Goal: Task Accomplishment & Management: Manage account settings

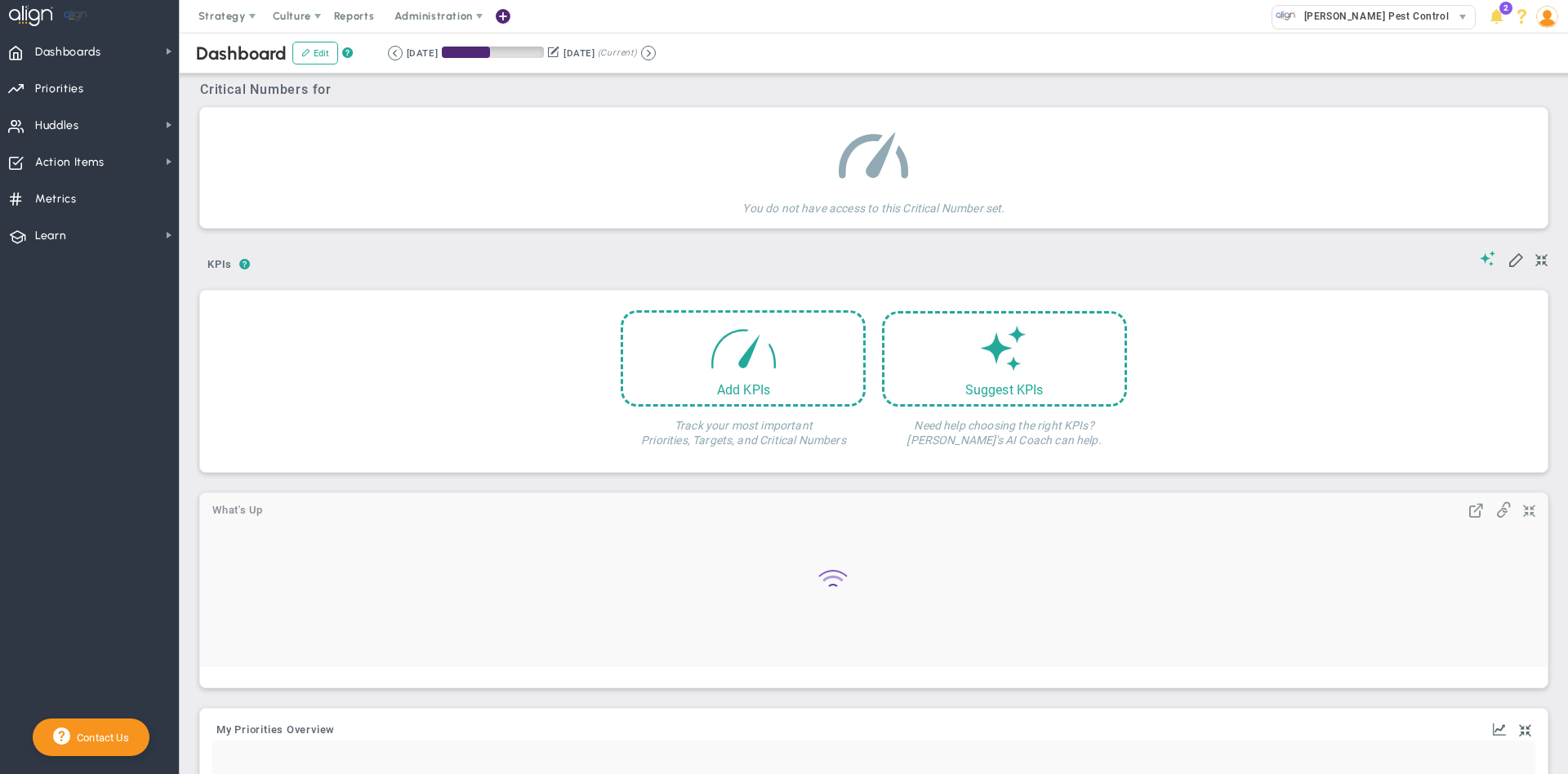
click at [436, 21] on span "Administration" at bounding box center [433, 16] width 78 height 12
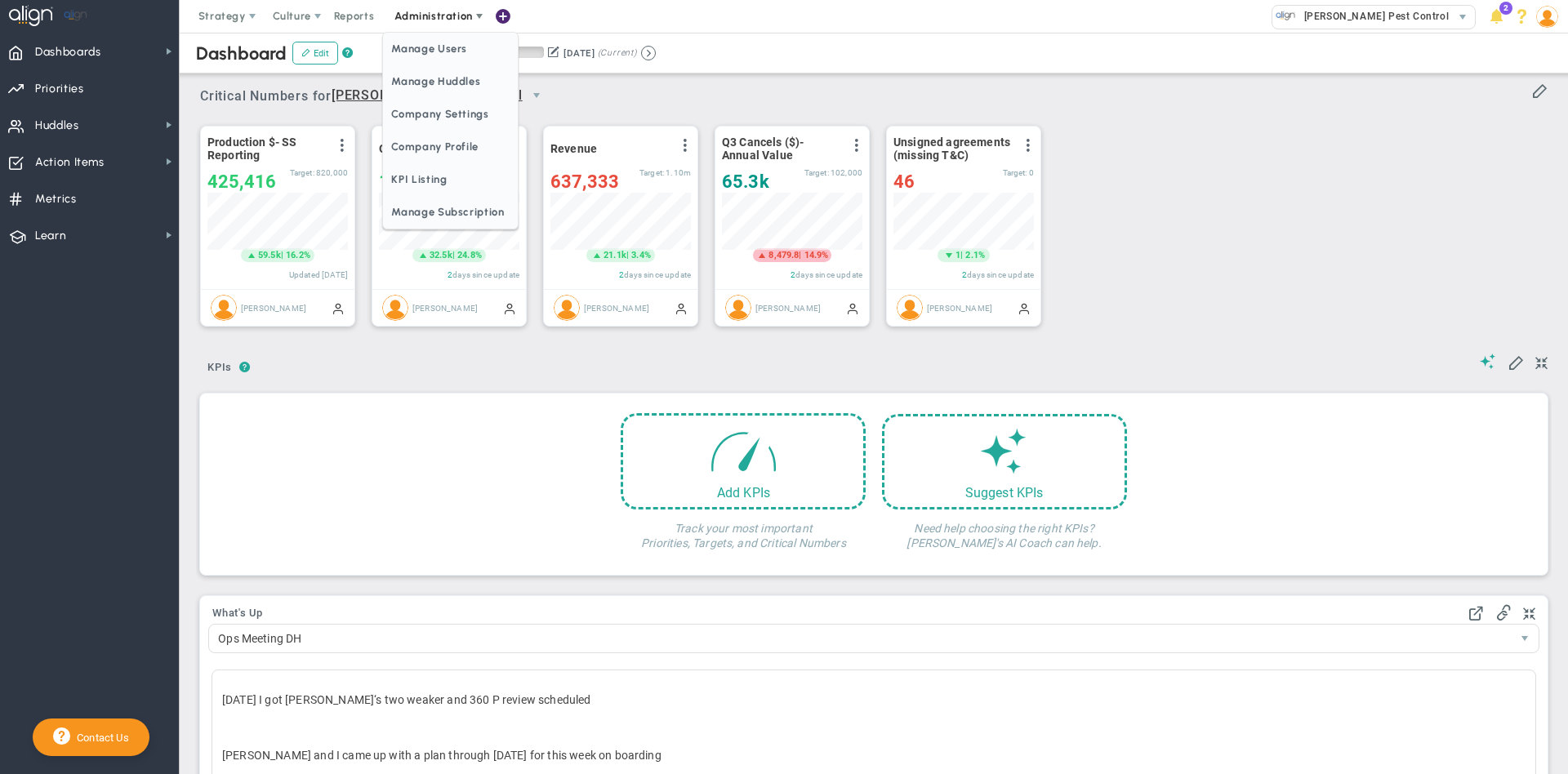
click at [432, 53] on span "Manage Users" at bounding box center [450, 48] width 134 height 32
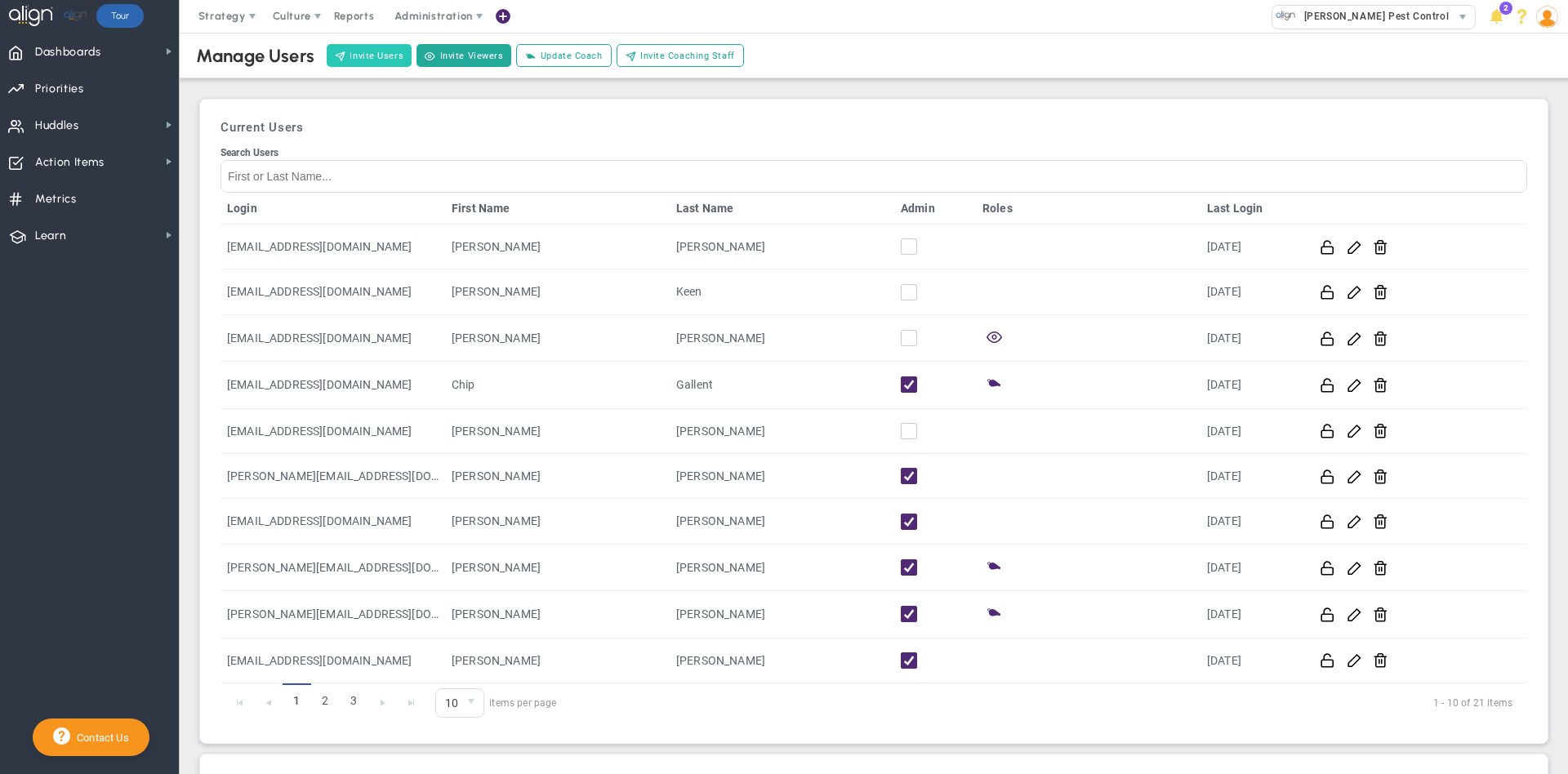
click at [353, 55] on button "Invite Users" at bounding box center [369, 56] width 85 height 23
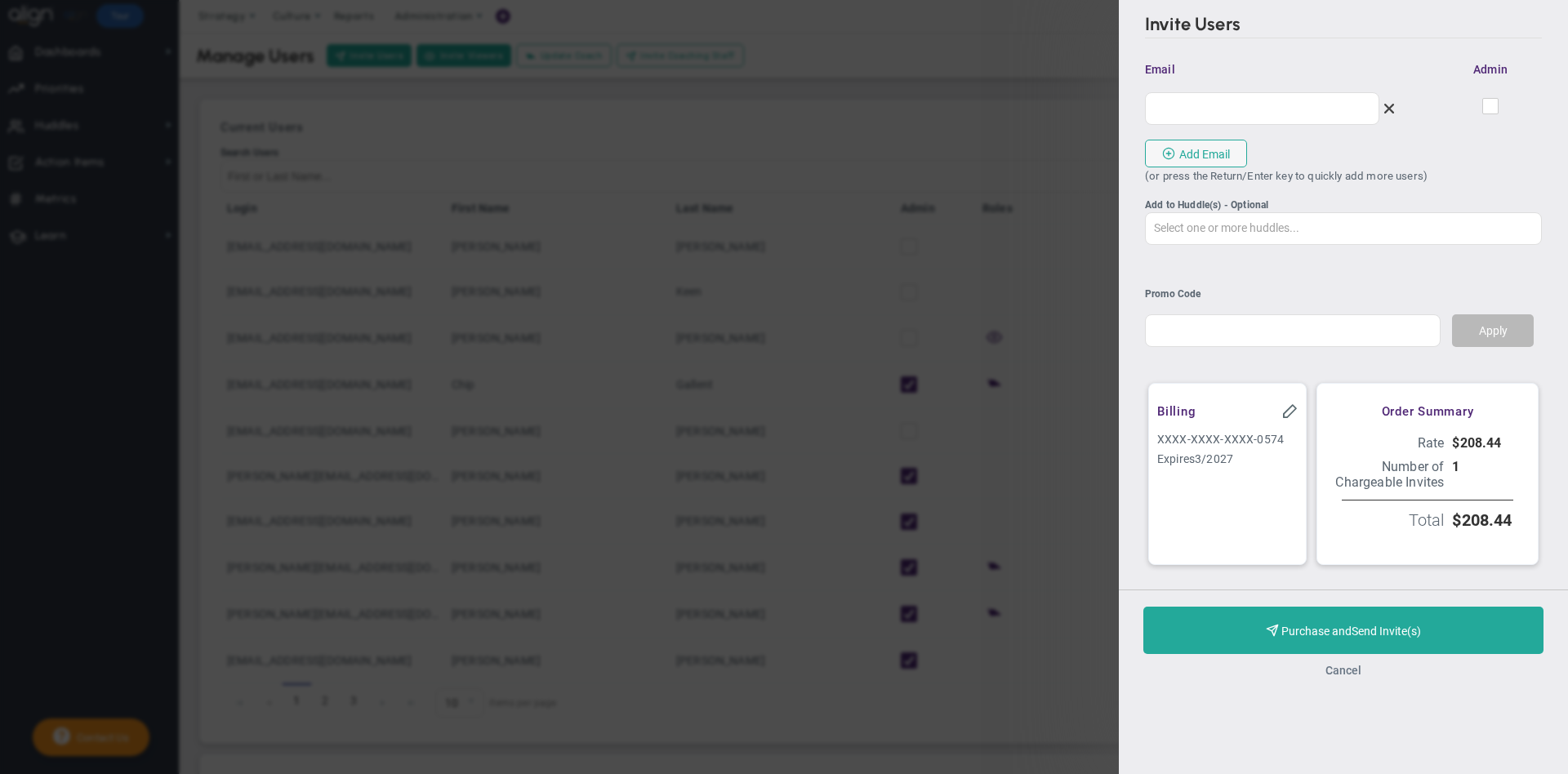
click at [1349, 677] on button "Cancel" at bounding box center [1343, 670] width 36 height 13
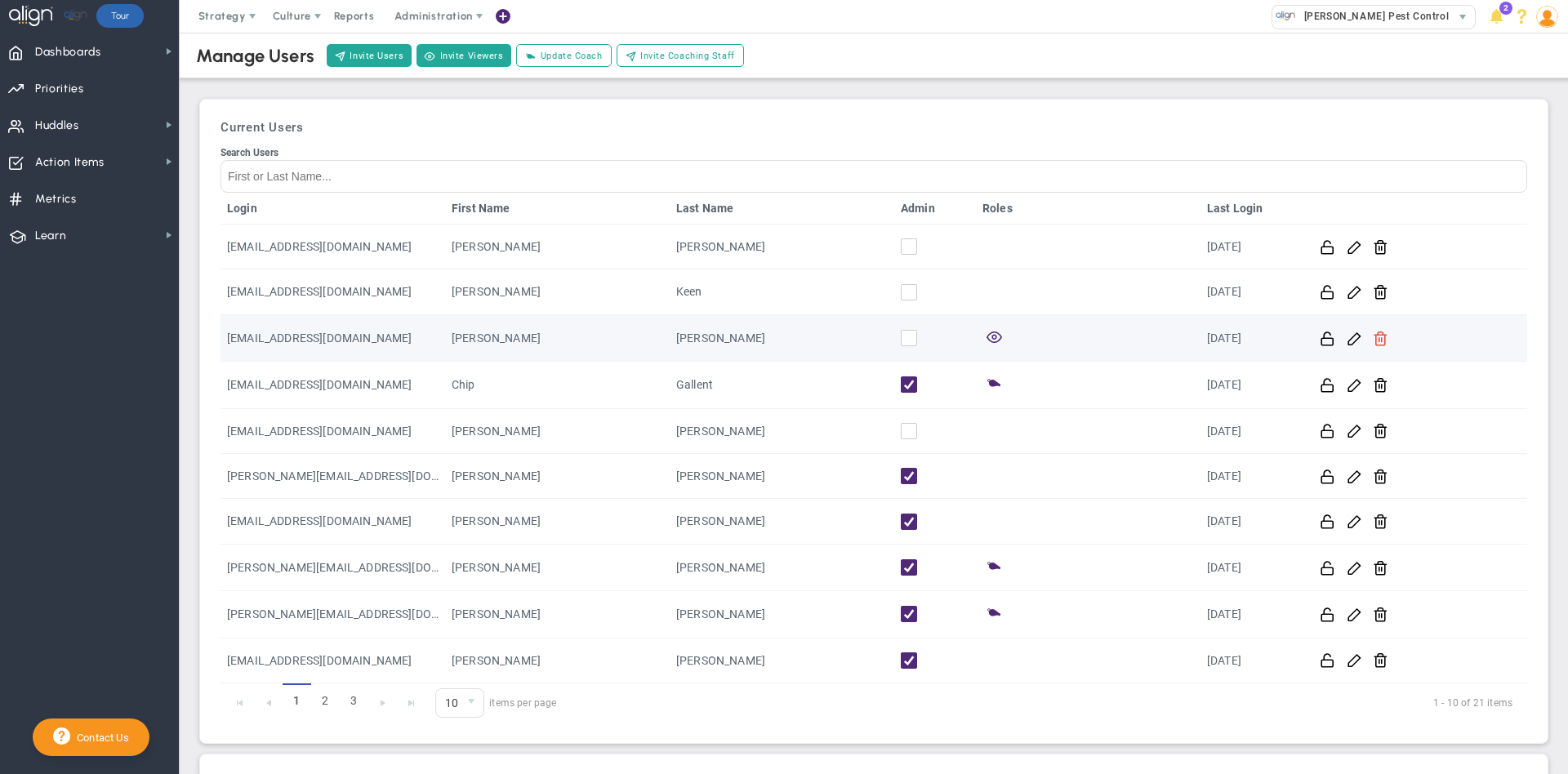
click at [1373, 339] on span at bounding box center [1381, 338] width 16 height 16
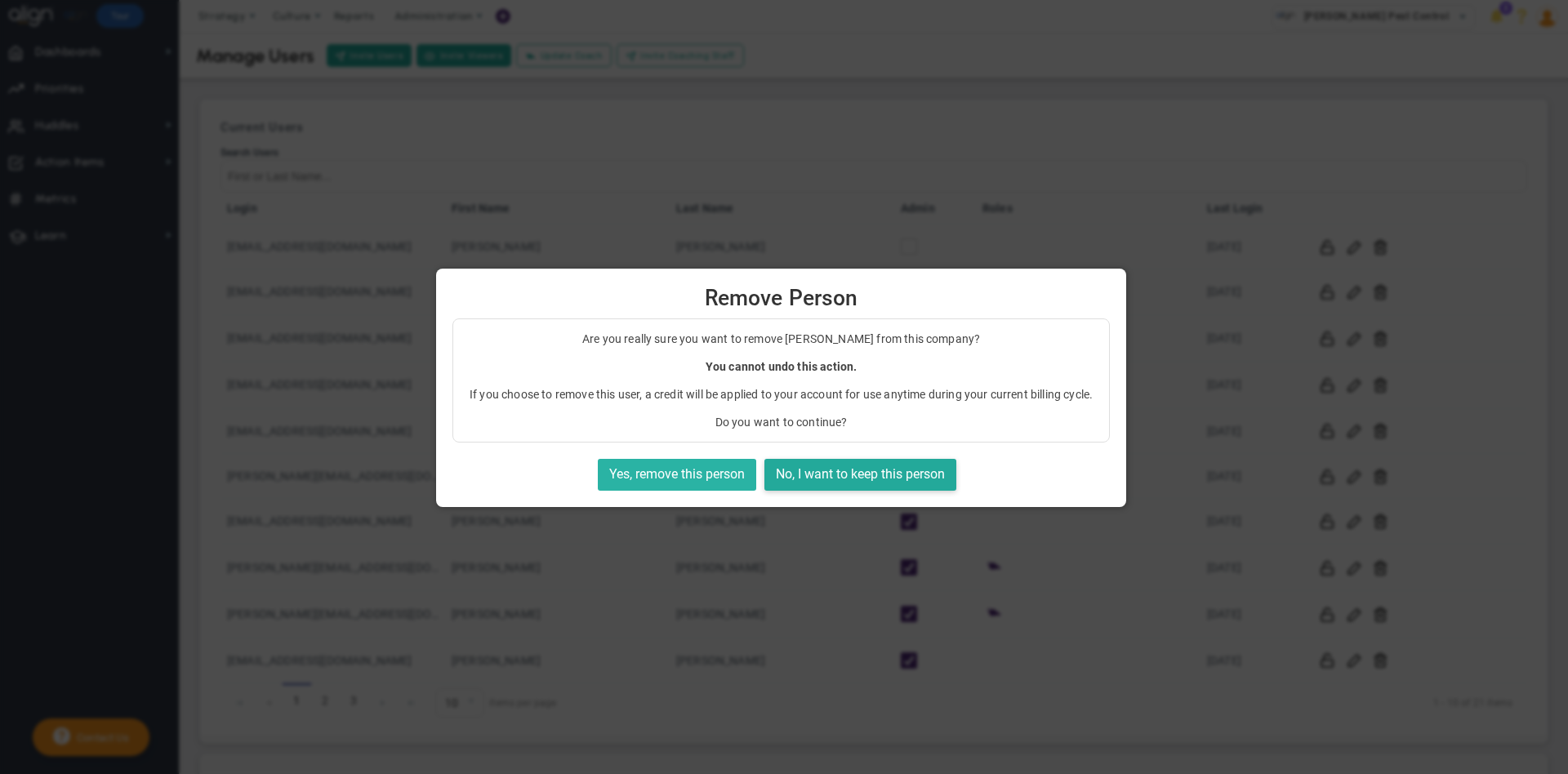
click at [670, 475] on button "Yes, remove this person" at bounding box center [677, 475] width 158 height 32
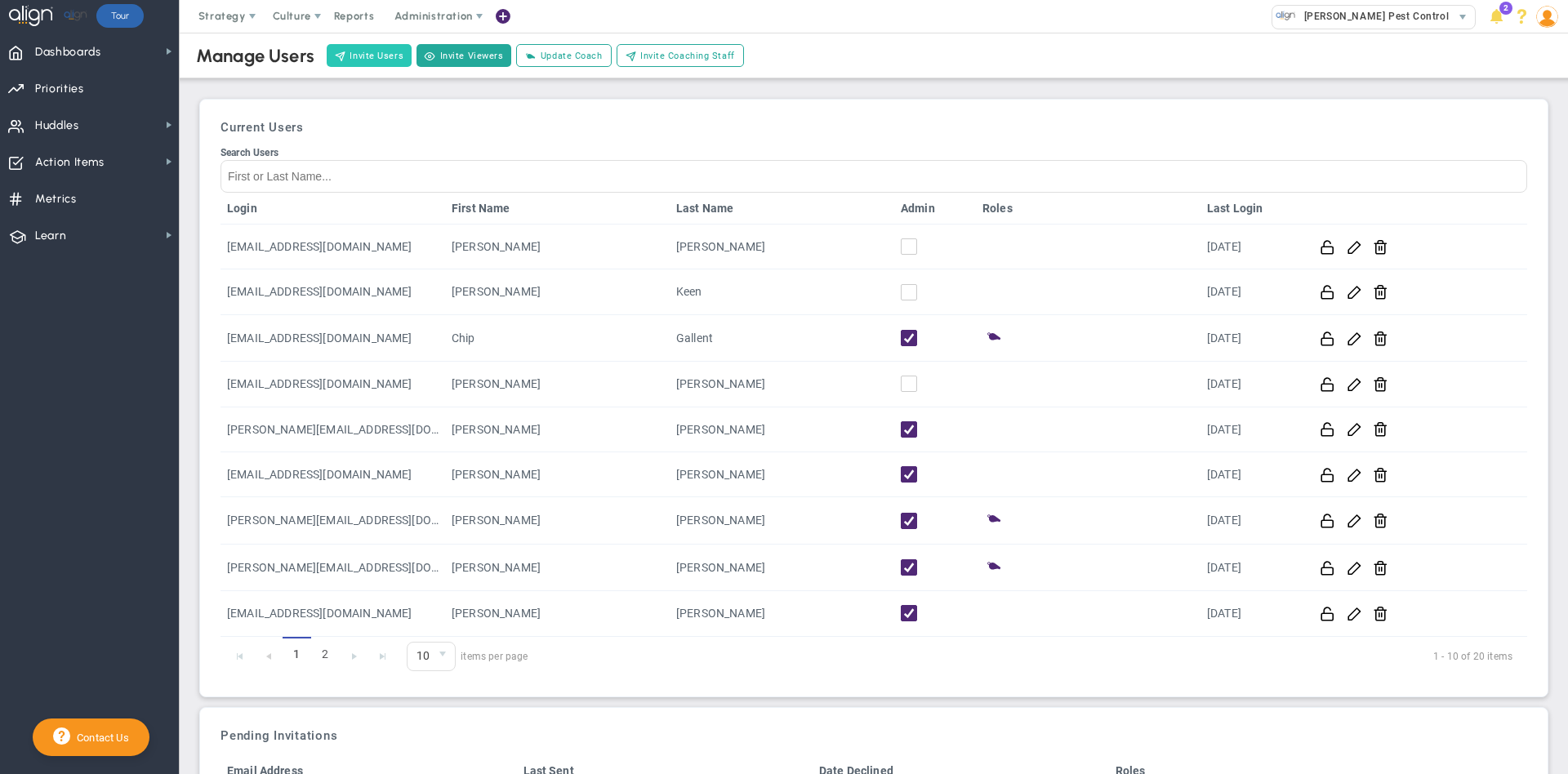
click at [357, 54] on button "Invite Users" at bounding box center [369, 56] width 85 height 23
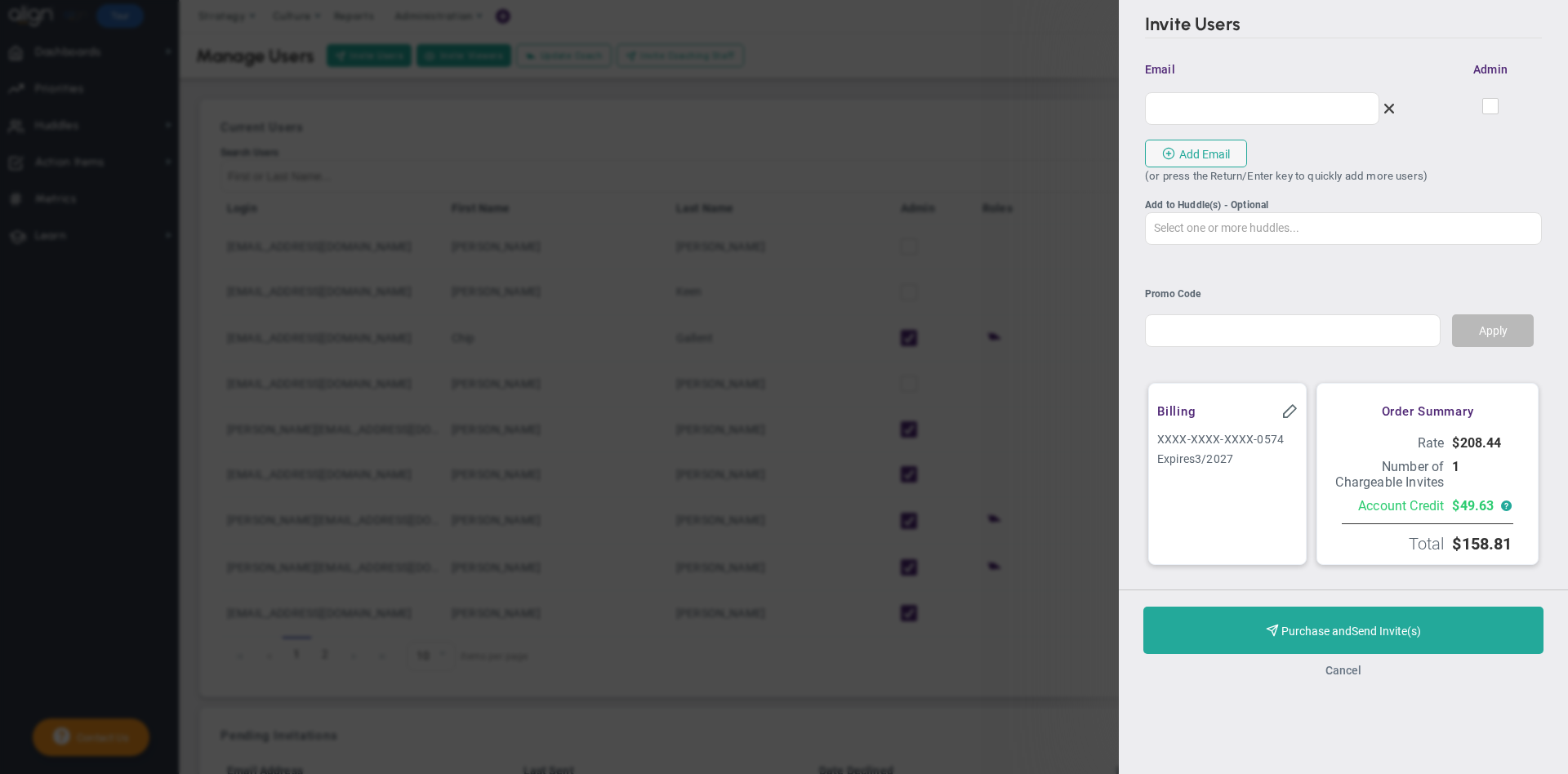
click at [1339, 677] on button "Cancel" at bounding box center [1343, 670] width 36 height 13
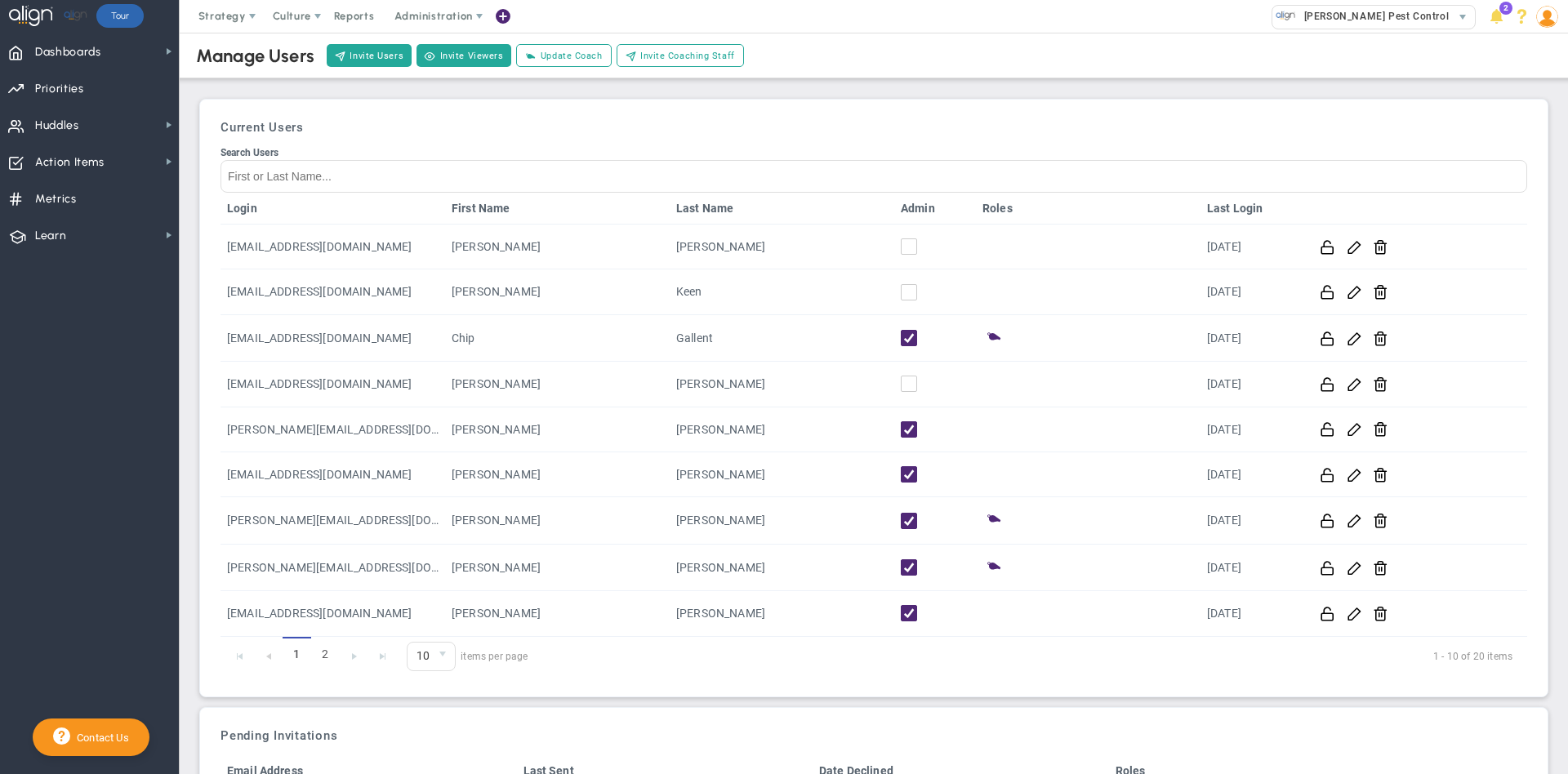
click at [894, 114] on div "Current Users Search Users Login First Name Last Name Admin Roles Last Login [E…" at bounding box center [874, 398] width 1332 height 581
click at [504, 18] on span at bounding box center [503, 17] width 13 height 22
click at [435, 12] on span "Administration" at bounding box center [433, 16] width 78 height 12
click at [863, 36] on div "Manage Users Invite Users Invite Viewers Add Coach Update Coach Invite Coaching…" at bounding box center [874, 55] width 1421 height 46
click at [374, 61] on button "Invite Users" at bounding box center [369, 56] width 85 height 23
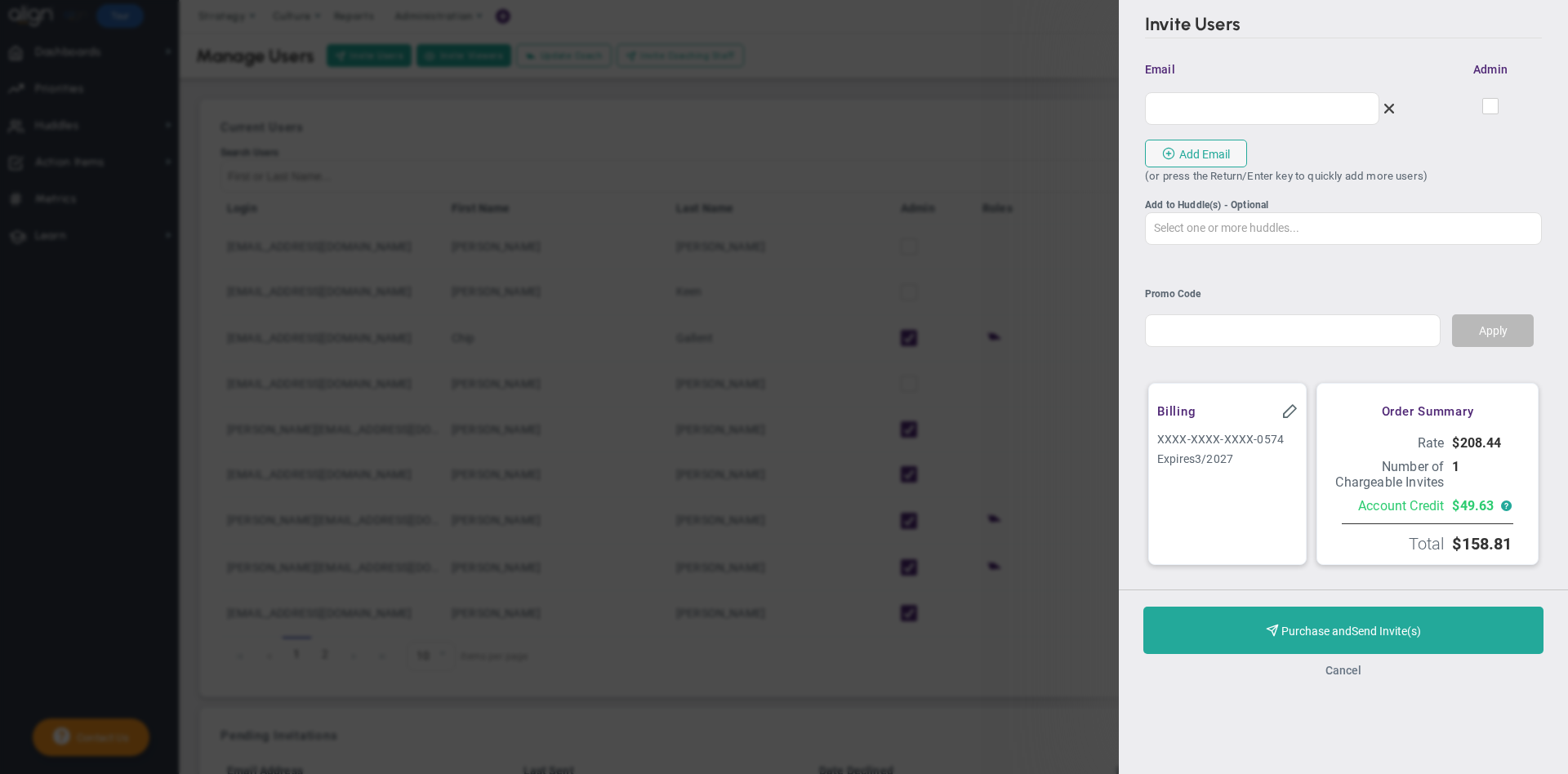
click at [1350, 677] on button "Cancel" at bounding box center [1343, 670] width 36 height 13
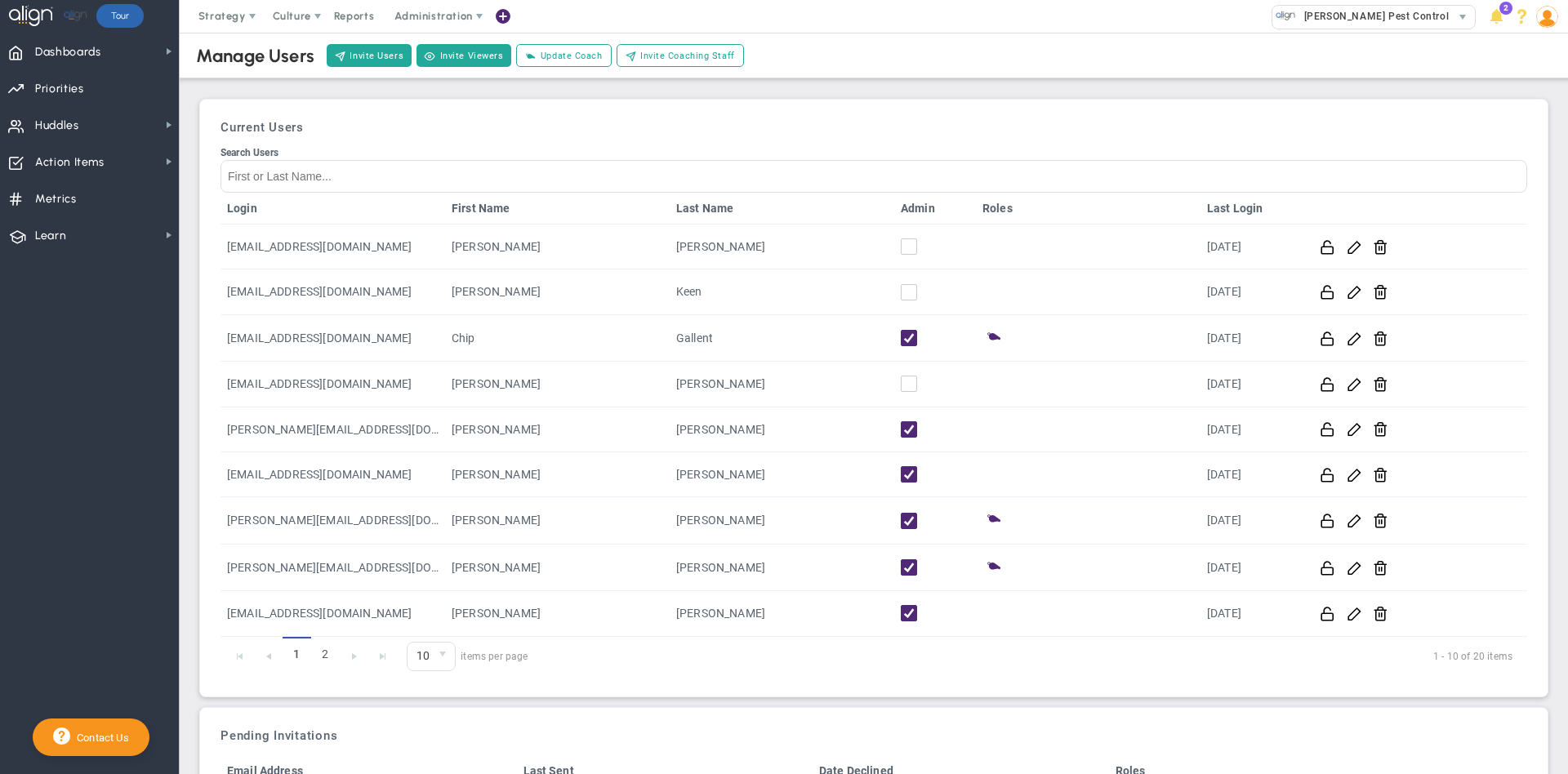
click at [870, 109] on div "Current Users Search Users Login First Name Last Name Admin Roles Last Login [E…" at bounding box center [874, 398] width 1332 height 581
